Goal: Communication & Community: Ask a question

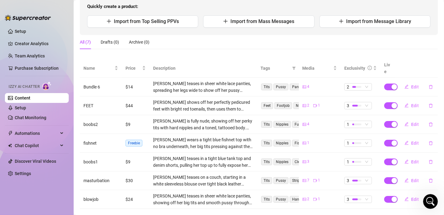
click at [27, 100] on link "Content" at bounding box center [23, 97] width 16 height 5
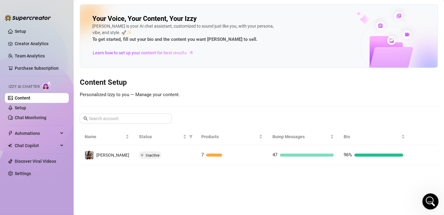
click at [431, 202] on icon "Open Intercom Messenger" at bounding box center [429, 200] width 10 height 10
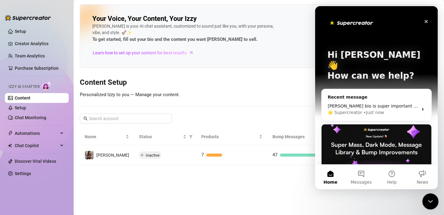
click at [431, 202] on icon "Close Intercom Messenger" at bounding box center [428, 199] width 7 height 7
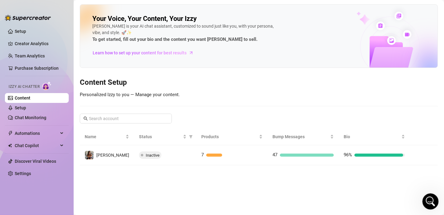
click at [428, 199] on icon "Open Intercom Messenger" at bounding box center [429, 200] width 10 height 10
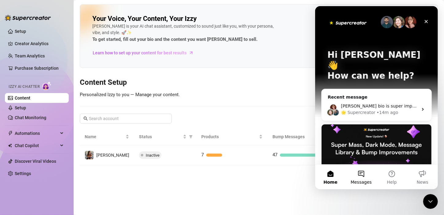
click at [362, 172] on button "Messages" at bounding box center [360, 176] width 31 height 25
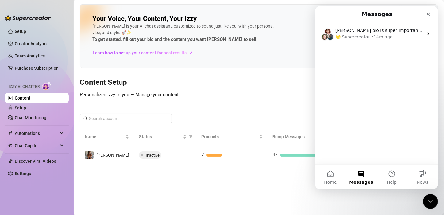
click at [364, 77] on div "[PERSON_NAME] bio is super important because it’s how the AI learns what to do …" at bounding box center [376, 93] width 123 height 142
click at [366, 172] on button "Messages" at bounding box center [360, 176] width 31 height 25
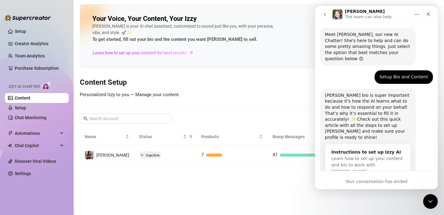
scroll to position [56, 0]
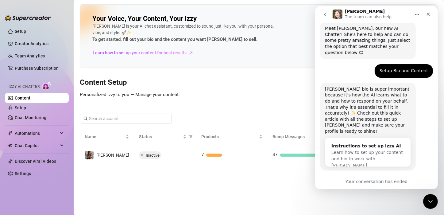
click at [364, 166] on div "Hey, What brings you here [DATE]? [PERSON_NAME] • 14m ago Izzy AI Chatter 👩 Zde…" at bounding box center [376, 83] width 123 height 211
click at [414, 14] on icon "Home" at bounding box center [416, 14] width 4 height 1
click at [362, 13] on div "[PERSON_NAME] The team can also help" at bounding box center [368, 14] width 48 height 11
click at [414, 12] on icon "Home" at bounding box center [416, 14] width 5 height 5
click at [427, 15] on icon "Close" at bounding box center [427, 14] width 3 height 3
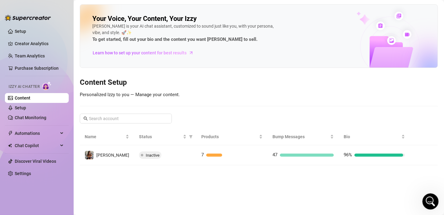
click at [425, 197] on div "Open Intercom Messenger" at bounding box center [429, 200] width 20 height 20
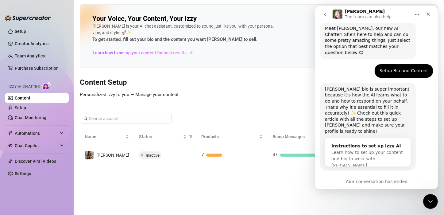
click at [326, 15] on icon "go back" at bounding box center [324, 14] width 5 height 5
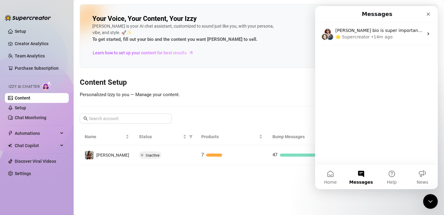
scroll to position [0, 0]
click at [364, 175] on button "Messages" at bounding box center [360, 176] width 31 height 25
click at [358, 173] on button "Messages" at bounding box center [360, 176] width 31 height 25
click at [396, 175] on button "Help" at bounding box center [391, 176] width 31 height 25
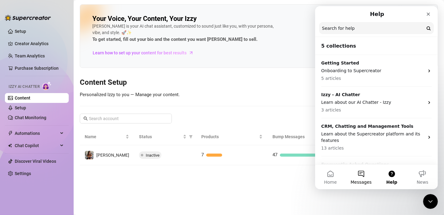
click at [364, 173] on button "Messages" at bounding box center [360, 176] width 31 height 25
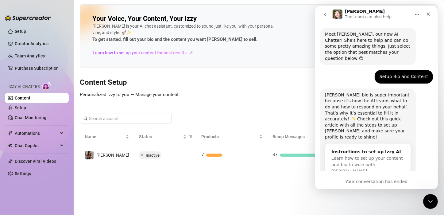
scroll to position [56, 0]
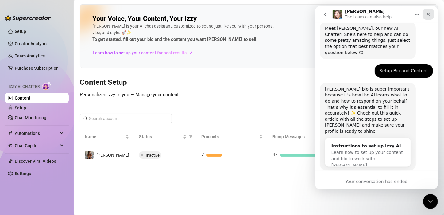
click at [426, 11] on div "Close" at bounding box center [427, 14] width 11 height 11
